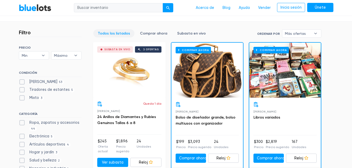
scroll to position [159, 0]
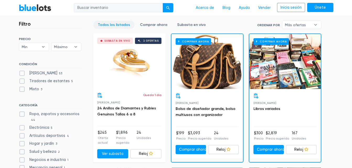
click at [21, 71] on label "Flamante 53" at bounding box center [41, 73] width 45 height 6
click at [21, 71] on New"] "Flamante 53" at bounding box center [20, 71] width 3 height 3
checkbox New"] "true"
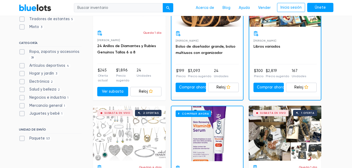
scroll to position [208, 0]
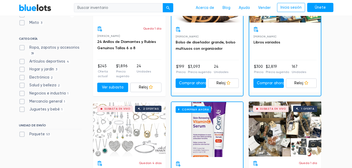
click at [22, 48] on label "Ropa, zapatos y accesorios 39" at bounding box center [50, 50] width 63 height 11
click at [22, 48] on Accessories"] "Ropa, zapatos y accesorios 39" at bounding box center [20, 46] width 3 height 3
checkbox Accessories"] "true"
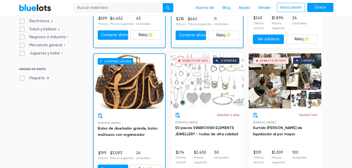
scroll to position [171, 0]
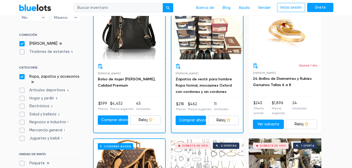
click at [22, 107] on label "Electrónica 2" at bounding box center [37, 106] width 36 height 6
click at [22, 107] on input "Electrónica 2" at bounding box center [20, 104] width 3 height 3
checkbox input "true"
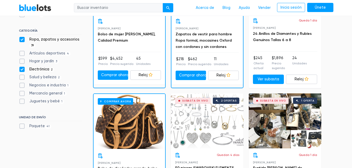
scroll to position [225, 0]
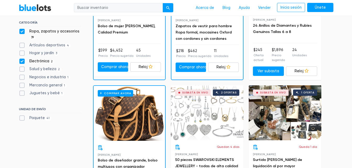
click at [19, 117] on label "Paquete 41" at bounding box center [35, 118] width 32 height 6
click at [19, 117] on input "Paquete 41" at bounding box center [20, 116] width 3 height 3
checkbox input "true"
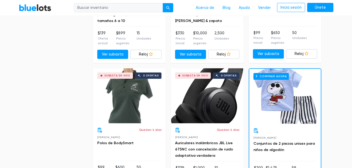
scroll to position [515, 0]
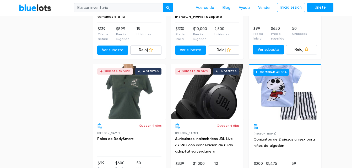
click at [205, 90] on div "Subasta en vivo 0 ofertas" at bounding box center [207, 91] width 73 height 55
